Goal: Task Accomplishment & Management: Manage account settings

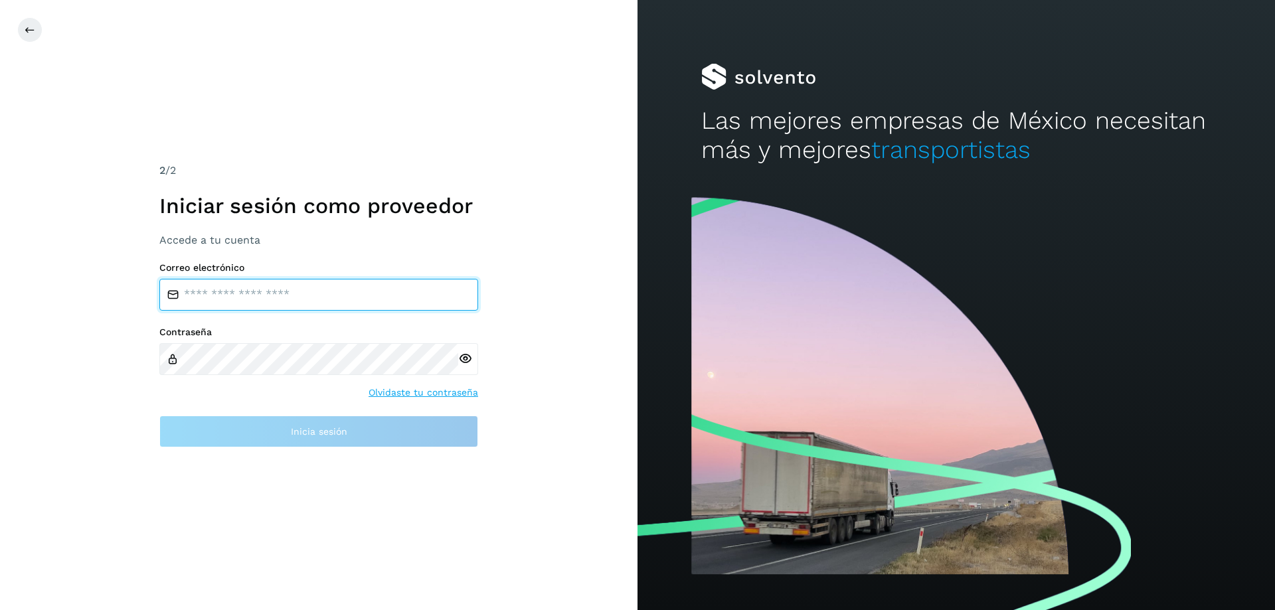
click at [256, 282] on input "email" at bounding box center [318, 295] width 319 height 32
type input "**********"
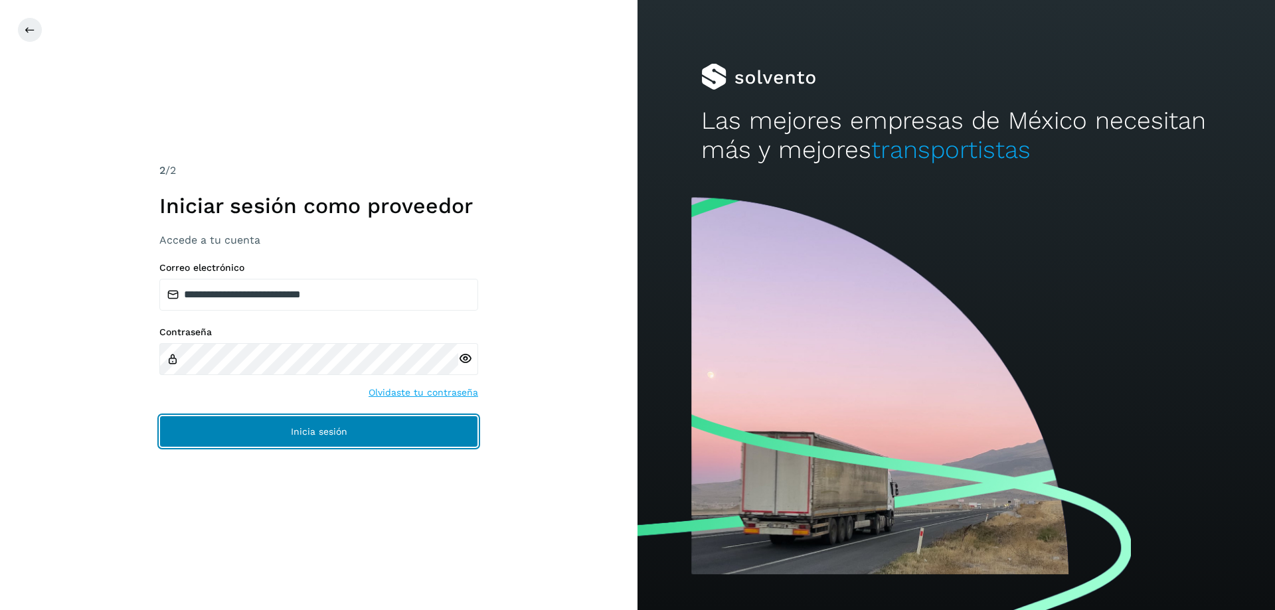
click at [298, 446] on button "Inicia sesión" at bounding box center [318, 432] width 319 height 32
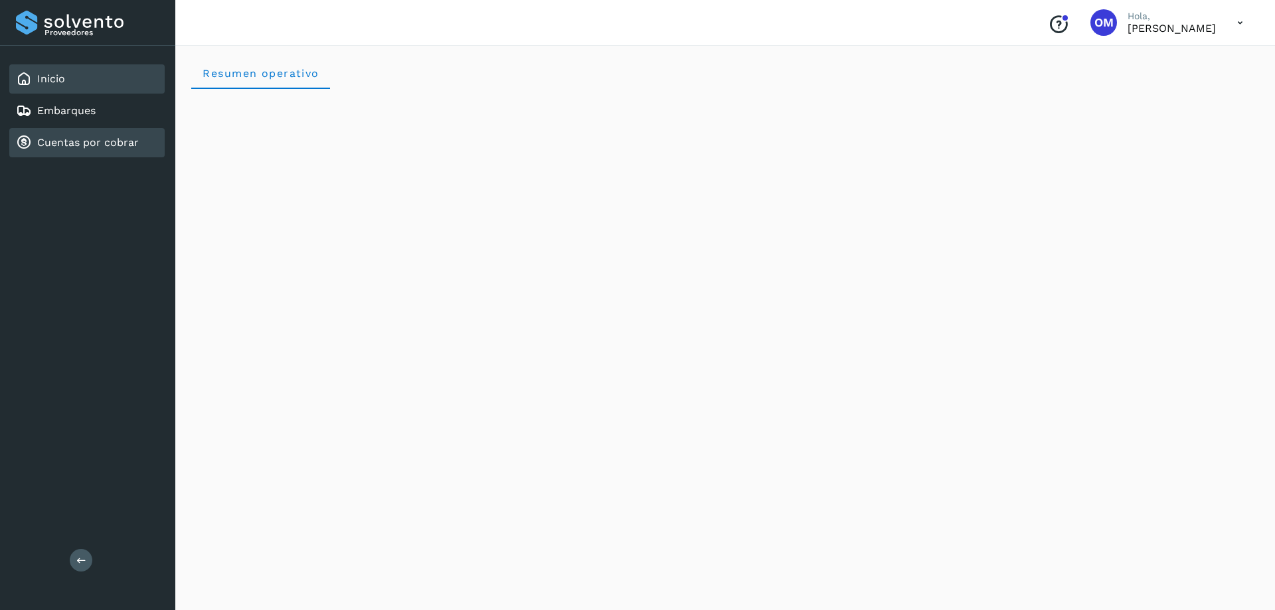
click at [68, 149] on link "Cuentas por cobrar" at bounding box center [88, 142] width 102 height 13
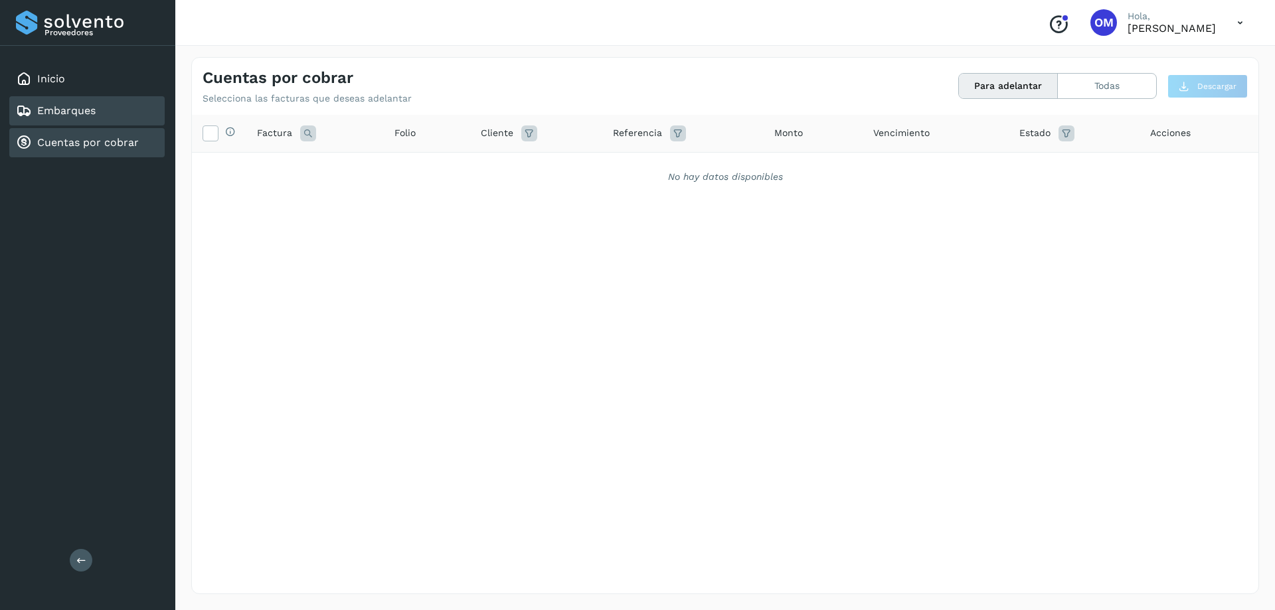
click at [65, 118] on div "Embarques" at bounding box center [56, 111] width 80 height 16
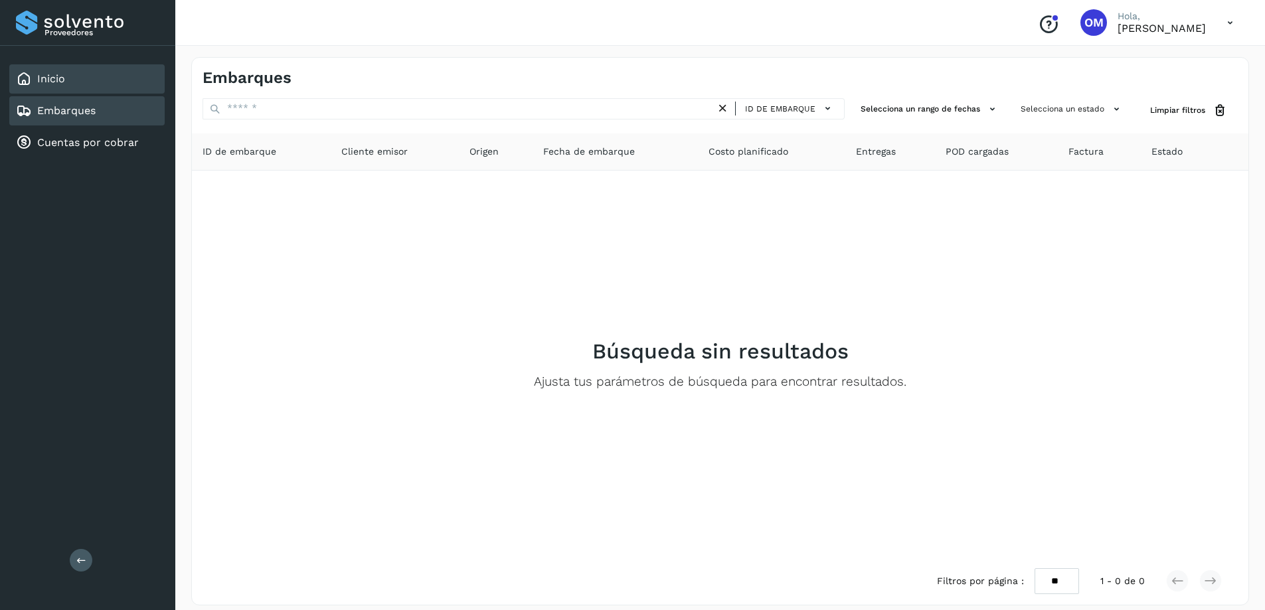
click at [44, 85] on link "Inicio" at bounding box center [51, 78] width 28 height 13
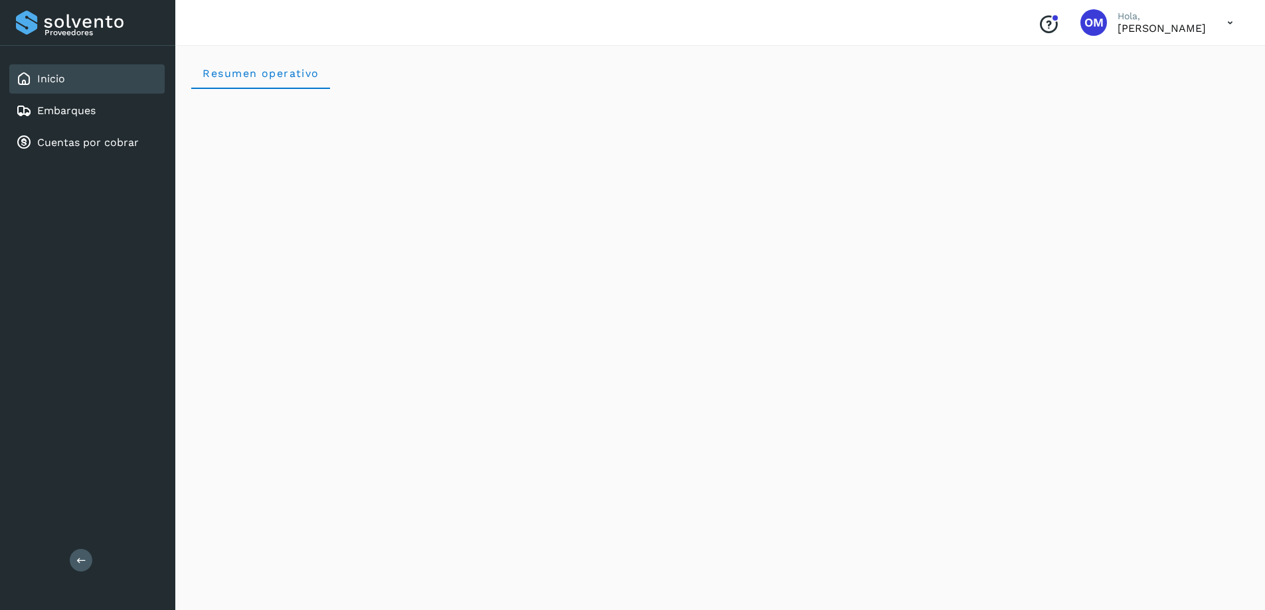
click at [1229, 19] on icon at bounding box center [1230, 22] width 27 height 27
click at [1123, 58] on div "Cerrar sesión" at bounding box center [1164, 59] width 158 height 25
